Goal: Transaction & Acquisition: Purchase product/service

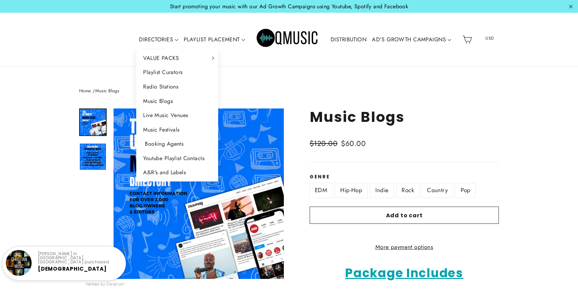
click at [162, 142] on link "Booking Agents" at bounding box center [177, 144] width 82 height 14
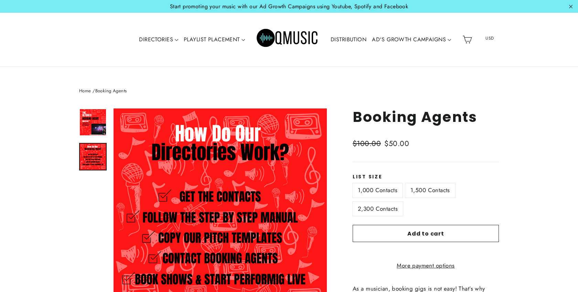
click at [95, 143] on img at bounding box center [93, 156] width 26 height 26
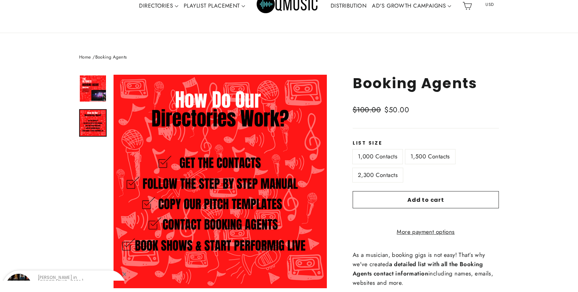
scroll to position [48, 0]
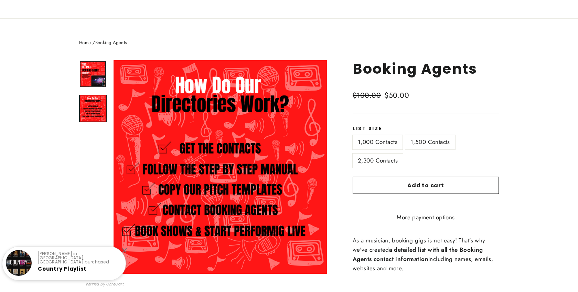
click at [104, 81] on img at bounding box center [93, 74] width 26 height 26
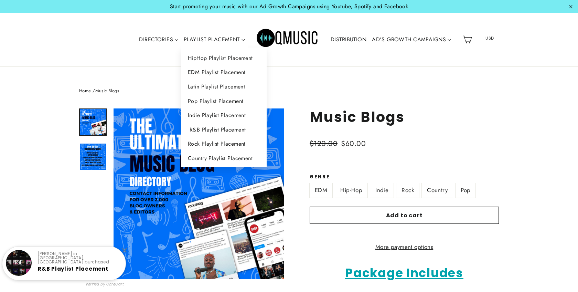
click at [206, 132] on link "R&B Playlist Placement" at bounding box center [224, 129] width 86 height 14
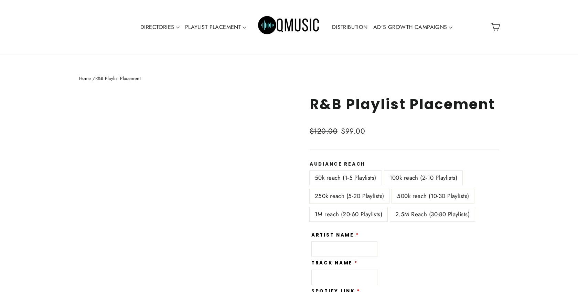
click at [406, 207] on label "2.5M Reach (30-80 Playlists)" at bounding box center [432, 214] width 85 height 14
click at [407, 208] on label "2.5M Reach (30-80 Playlists)" at bounding box center [432, 214] width 85 height 14
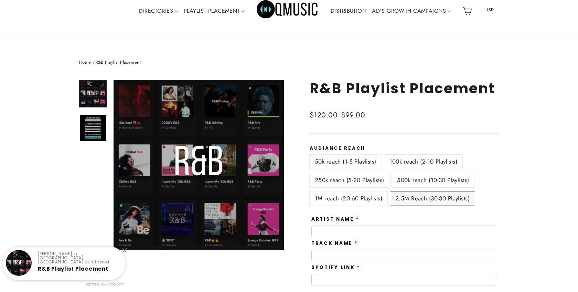
scroll to position [28, 0]
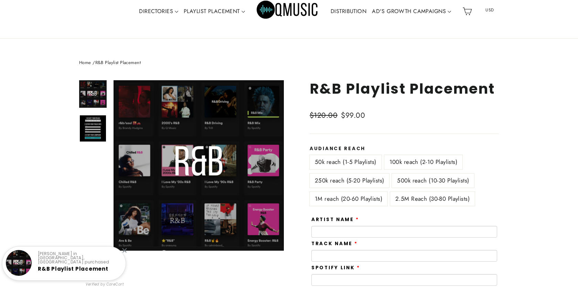
click at [415, 195] on label "2.5M Reach (30-80 Playlists)" at bounding box center [432, 199] width 85 height 14
click at [425, 175] on label "500k reach (10-30 Playlists)" at bounding box center [433, 180] width 82 height 14
click at [429, 194] on label "2.5M Reach (30-80 Playlists)" at bounding box center [432, 199] width 85 height 14
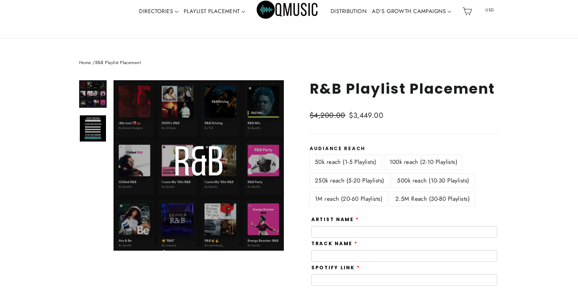
click at [367, 164] on label "50k reach (1-5 Playlists)" at bounding box center [346, 162] width 72 height 14
click at [406, 164] on label "100k reach (2-10 Playlists)" at bounding box center [423, 162] width 78 height 14
click at [365, 163] on label "50k reach (1-5 Playlists)" at bounding box center [346, 162] width 72 height 14
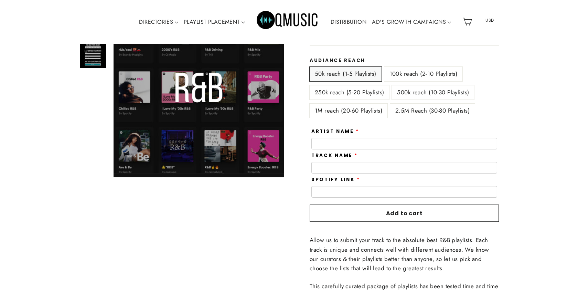
scroll to position [89, 0]
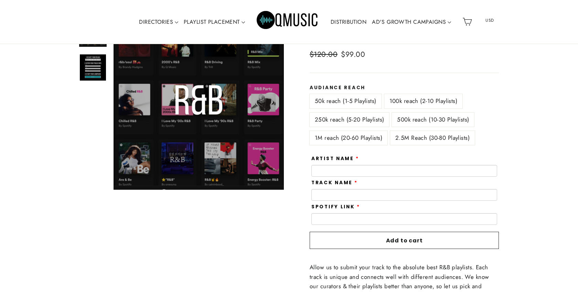
click at [413, 140] on label "2.5M Reach (30-80 Playlists)" at bounding box center [432, 138] width 85 height 14
click at [380, 134] on label "1M reach (20-60 Playlists)" at bounding box center [349, 138] width 78 height 14
click at [415, 141] on label "2.5M Reach (30-80 Playlists)" at bounding box center [432, 138] width 85 height 14
